Goal: Information Seeking & Learning: Find specific fact

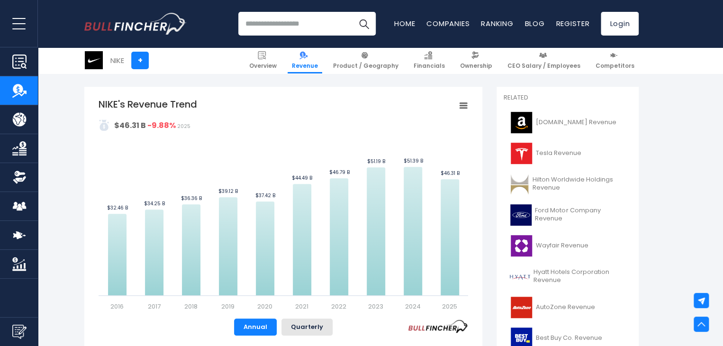
scroll to position [218, 0]
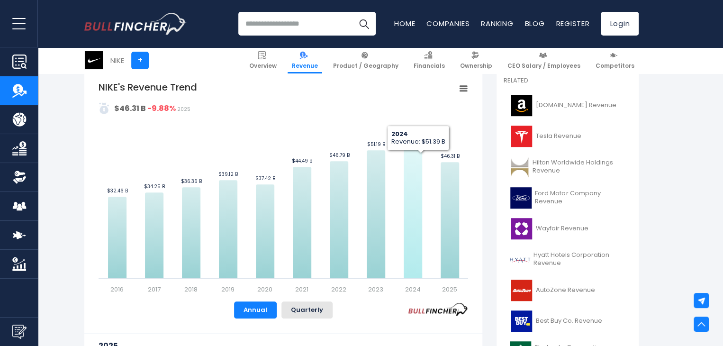
click at [415, 168] on icon "NIKE's Revenue Trend" at bounding box center [412, 214] width 18 height 128
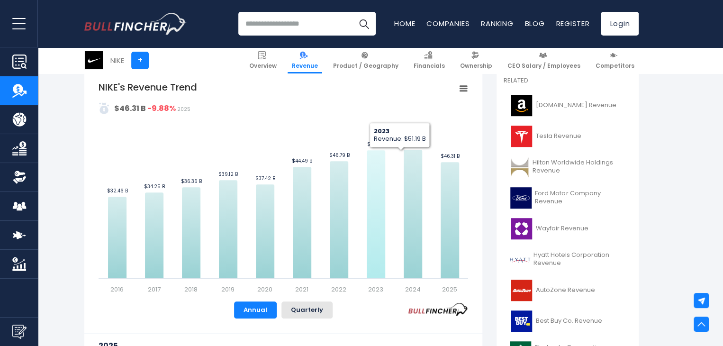
click at [375, 170] on icon "NIKE's Revenue Trend" at bounding box center [376, 214] width 18 height 128
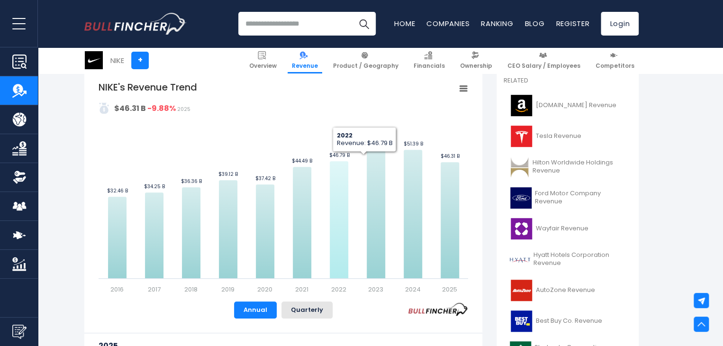
click at [333, 173] on icon "NIKE's Revenue Trend" at bounding box center [339, 219] width 18 height 117
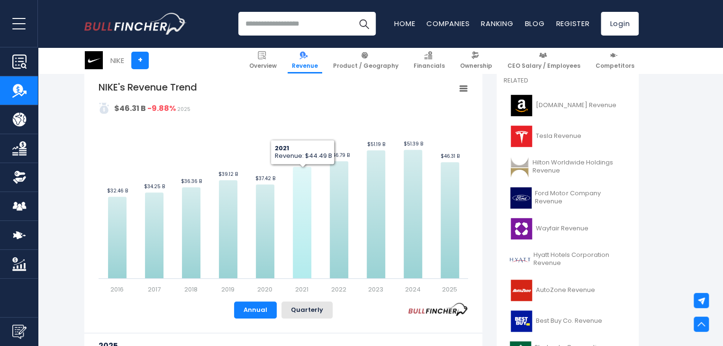
click at [301, 170] on icon "NIKE's Revenue Trend" at bounding box center [302, 222] width 18 height 111
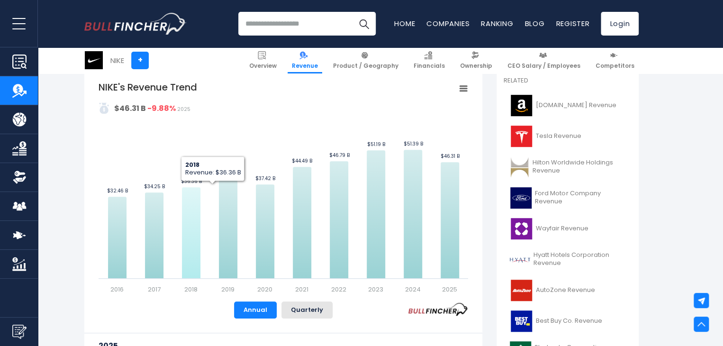
click at [195, 229] on icon "NIKE's Revenue Trend" at bounding box center [191, 232] width 18 height 91
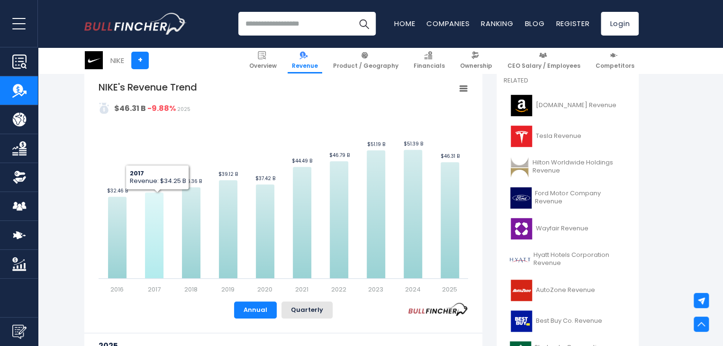
click at [150, 221] on icon "NIKE's Revenue Trend" at bounding box center [154, 235] width 18 height 86
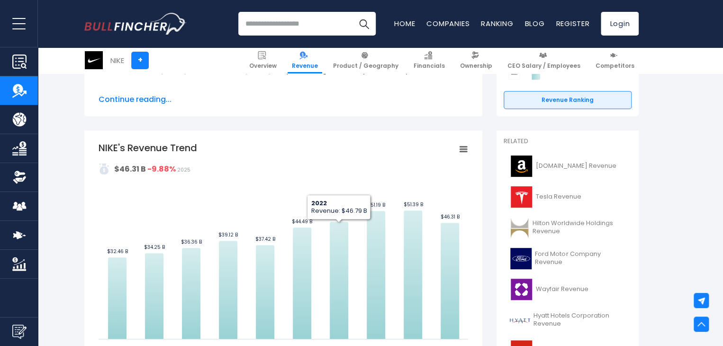
scroll to position [157, 0]
click at [469, 148] on div "NIKE's Revenue Trend Created with Highcharts 12.1.2 Values Chart context menu N…" at bounding box center [283, 302] width 398 height 344
click at [464, 148] on rect "NIKE's Revenue Trend" at bounding box center [462, 149] width 13 height 13
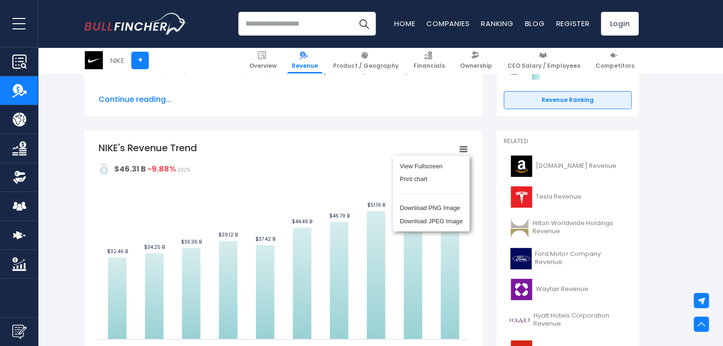
scroll to position [0, 0]
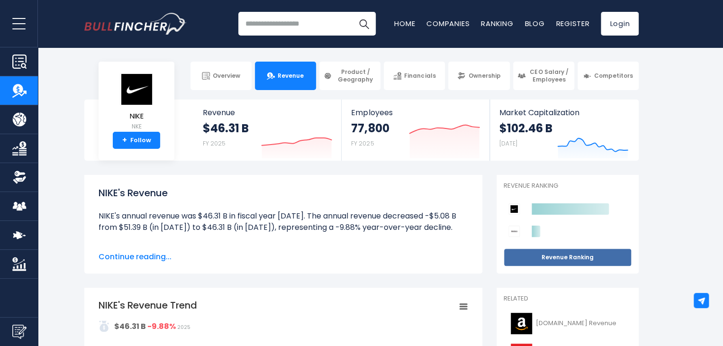
click at [547, 250] on link "Revenue Ranking" at bounding box center [567, 257] width 128 height 18
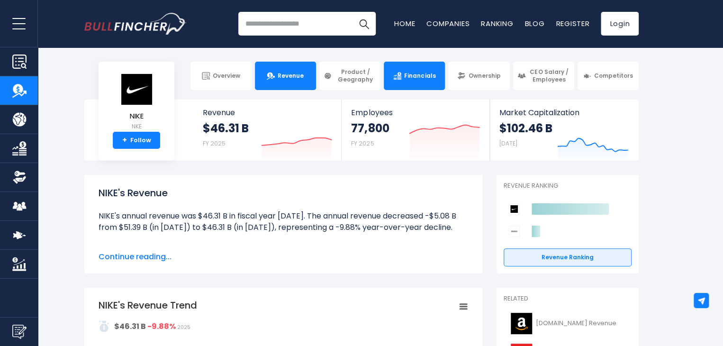
click at [424, 83] on link "Financials" at bounding box center [414, 76] width 61 height 28
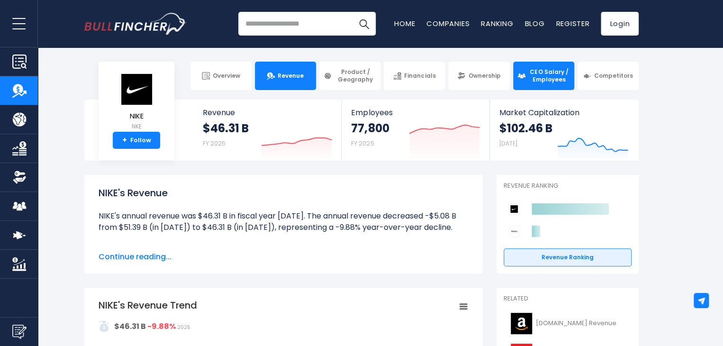
click at [522, 85] on link "CEO Salary / Employees" at bounding box center [543, 76] width 61 height 28
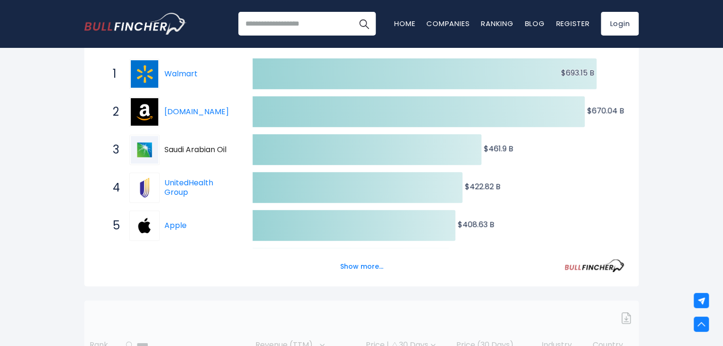
scroll to position [184, 0]
click at [358, 269] on button "Show more..." at bounding box center [361, 266] width 54 height 16
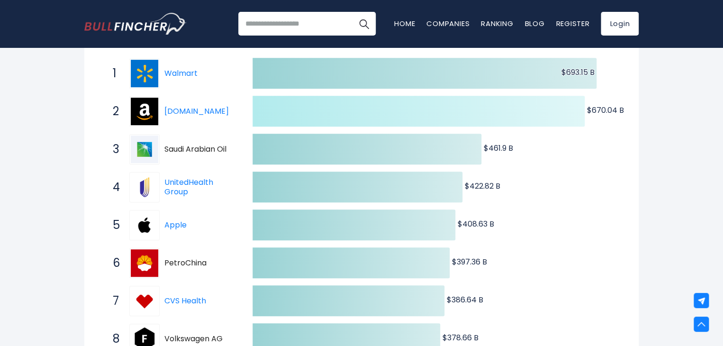
scroll to position [146, 0]
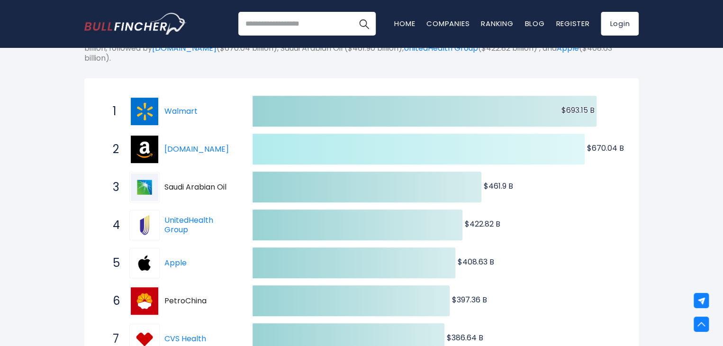
click at [438, 105] on icon at bounding box center [424, 111] width 344 height 31
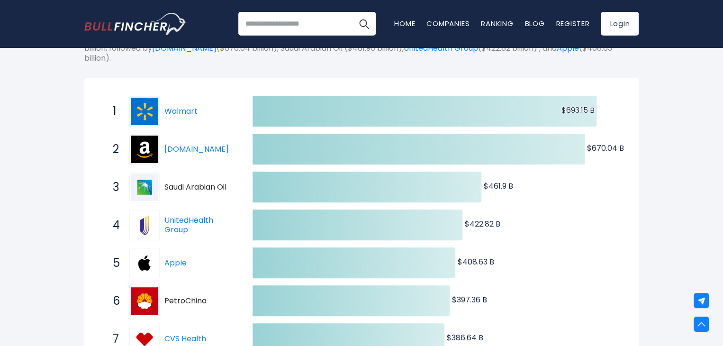
click at [157, 116] on img at bounding box center [144, 111] width 27 height 27
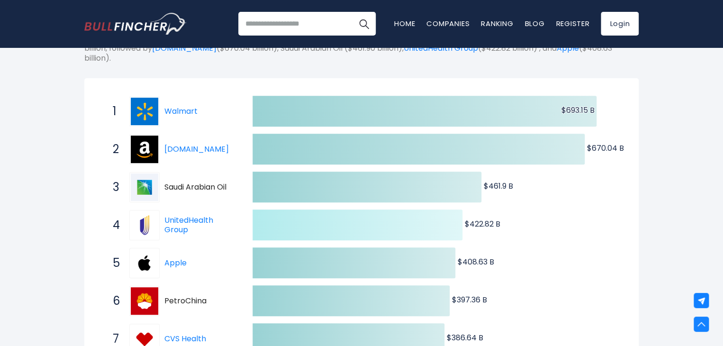
scroll to position [0, 0]
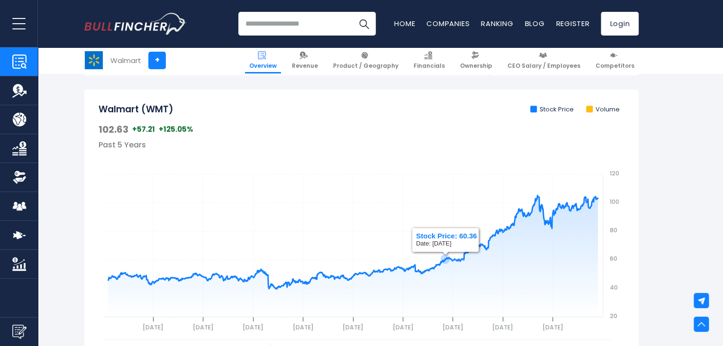
scroll to position [445, 0]
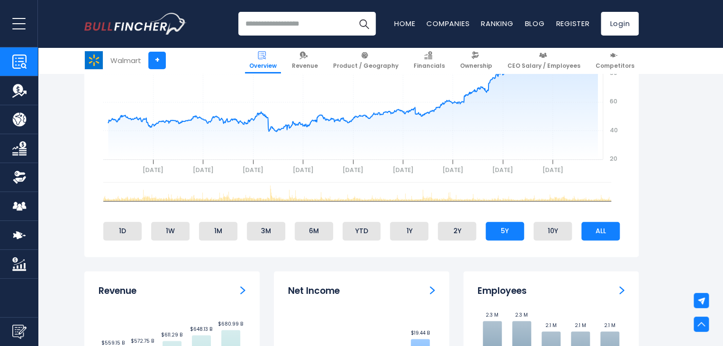
click at [607, 237] on li "ALL" at bounding box center [600, 231] width 38 height 18
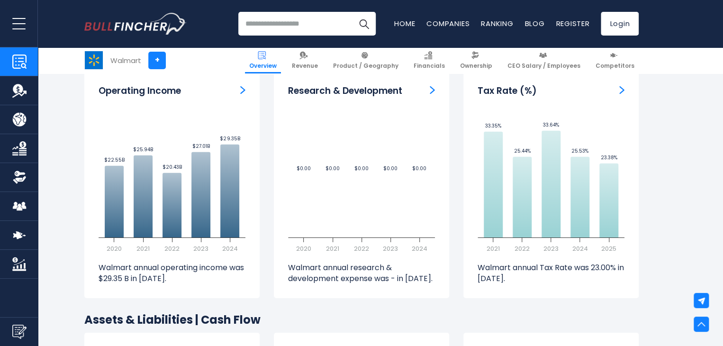
scroll to position [1400, 0]
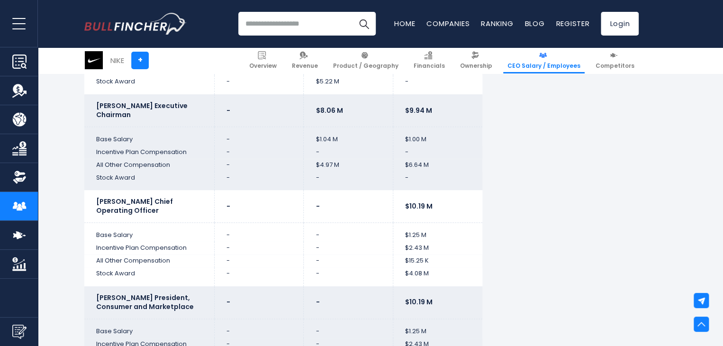
scroll to position [4038, 0]
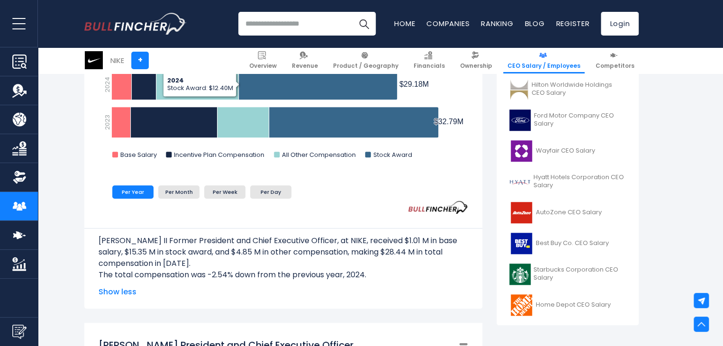
scroll to position [340, 0]
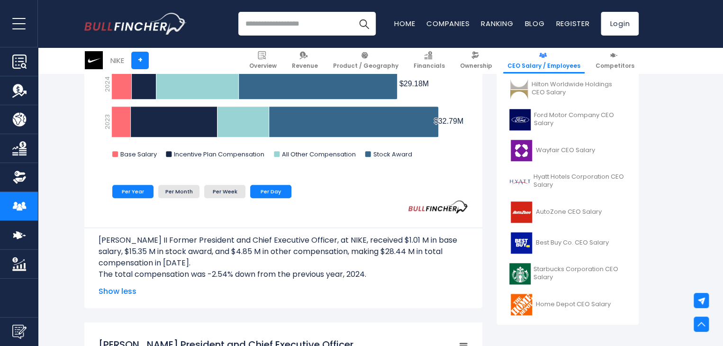
click at [250, 193] on li "Per Day" at bounding box center [270, 191] width 41 height 13
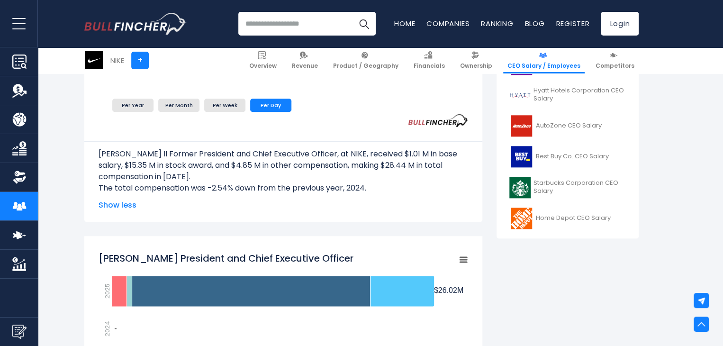
scroll to position [426, 0]
click at [127, 103] on li "Per Year" at bounding box center [132, 104] width 41 height 13
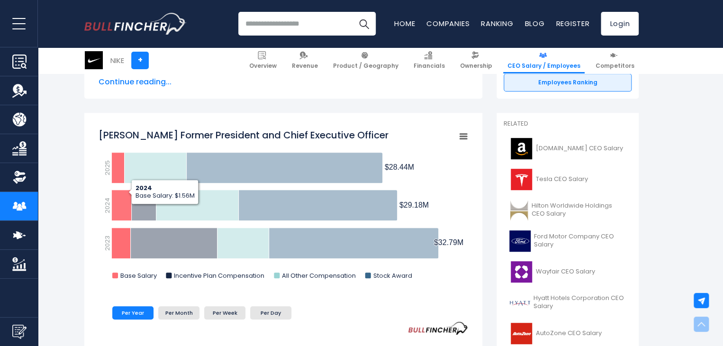
scroll to position [220, 0]
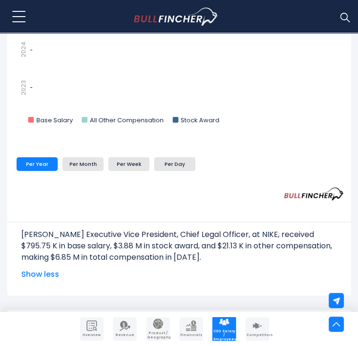
scroll to position [2949, 0]
